Goal: Check status

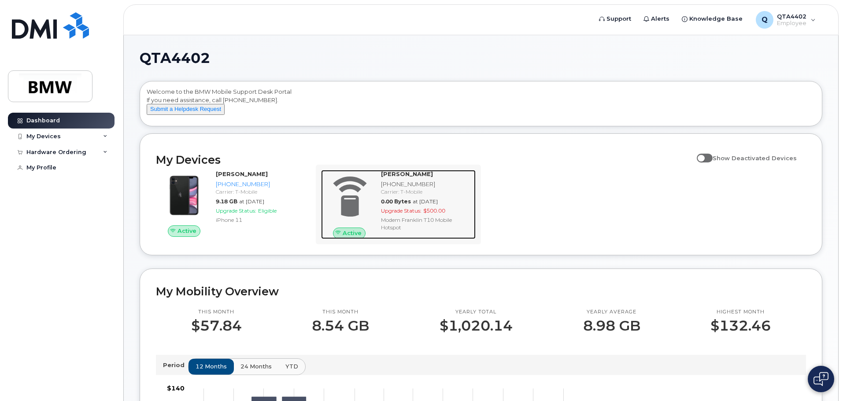
click at [351, 219] on span at bounding box center [349, 196] width 42 height 44
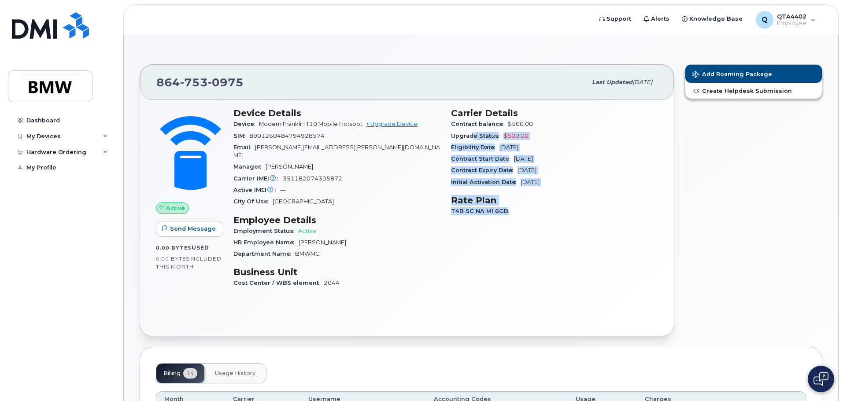
drag, startPoint x: 506, startPoint y: 208, endPoint x: 471, endPoint y: 130, distance: 86.1
click at [471, 130] on div "Carrier Details Contract balance $500.00 Upgrade Status $500.00 Eligibility Dat…" at bounding box center [555, 202] width 218 height 199
click at [583, 196] on h3 "Rate Plan" at bounding box center [554, 200] width 207 height 11
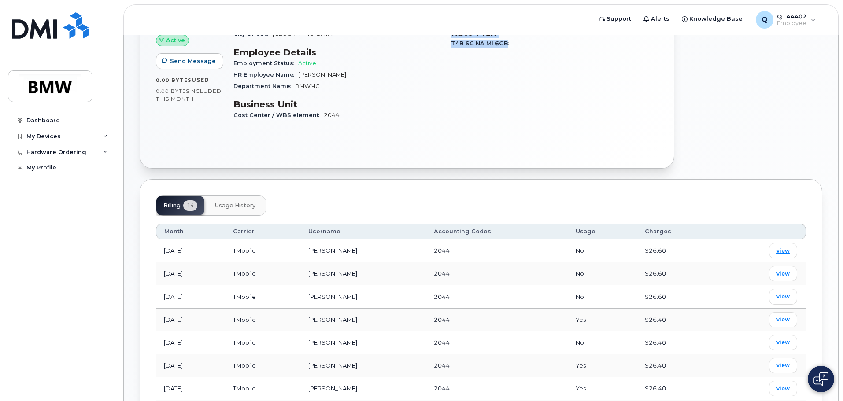
scroll to position [36, 0]
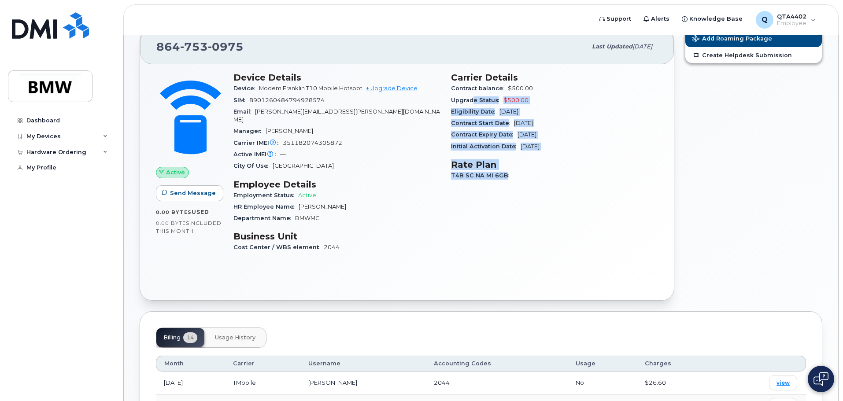
click at [232, 334] on span "Usage History" at bounding box center [235, 337] width 41 height 7
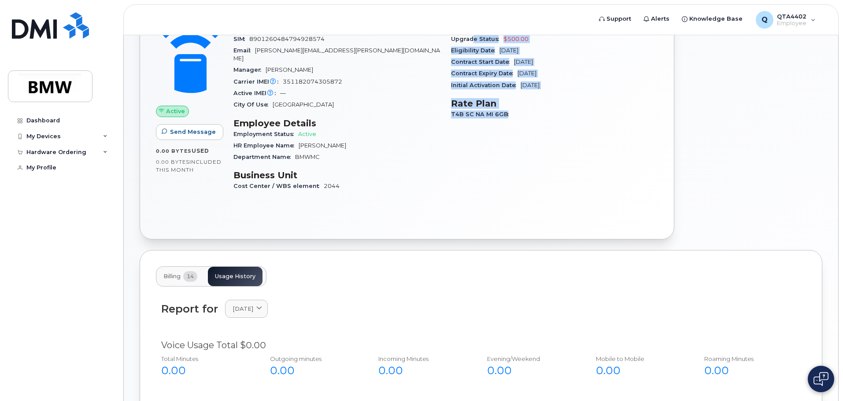
scroll to position [220, 0]
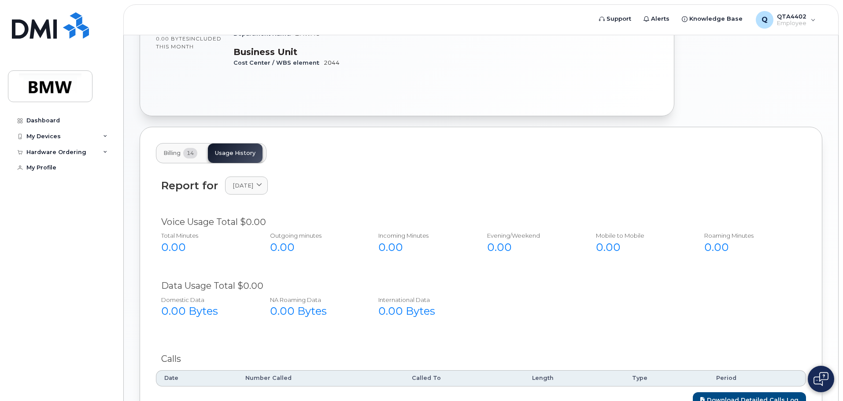
click at [192, 151] on button "Billing 14" at bounding box center [180, 153] width 48 height 19
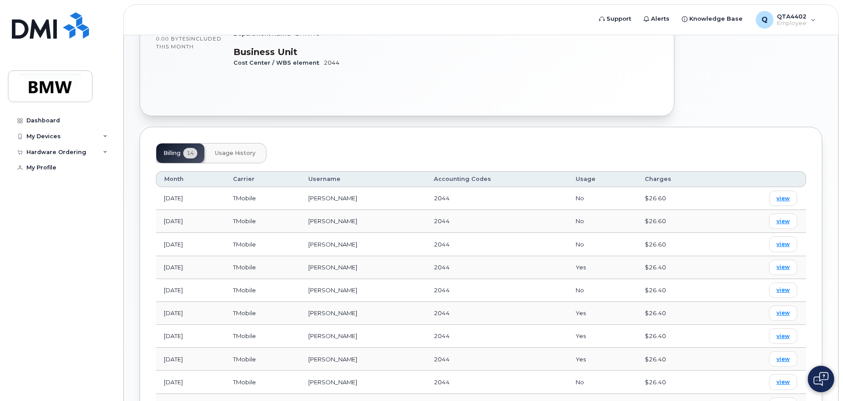
click at [226, 150] on span "Usage History" at bounding box center [235, 153] width 41 height 7
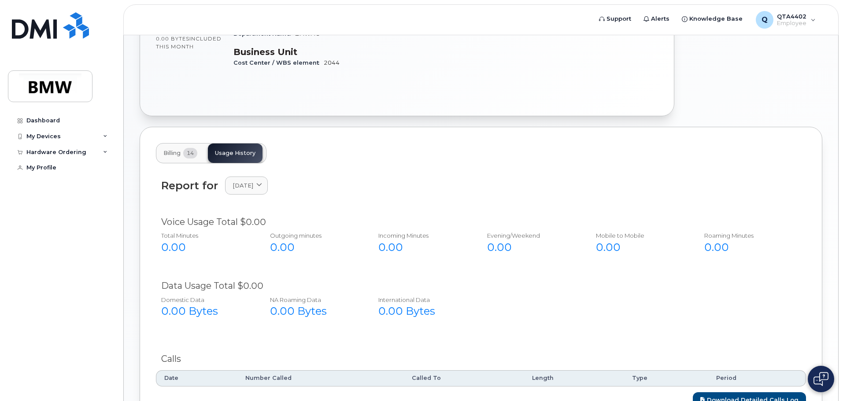
click at [180, 149] on button "Billing 14" at bounding box center [180, 153] width 48 height 19
